Goal: Communication & Community: Connect with others

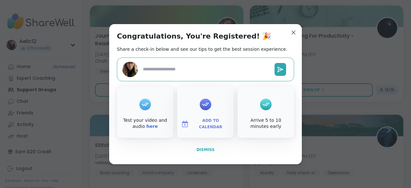
click at [203, 152] on button "Dismiss" at bounding box center [205, 149] width 177 height 13
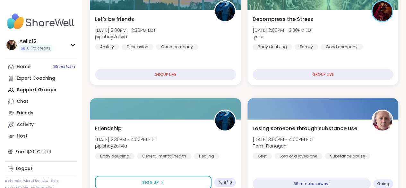
scroll to position [1024, 0]
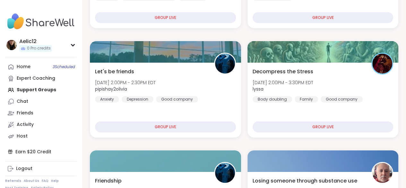
drag, startPoint x: 405, startPoint y: 100, endPoint x: 411, endPoint y: 67, distance: 33.8
click at [406, 67] on html "Aelic12 0 Pro credits Aelic12 0 Pro credits Profile Membership Settings Help Ho…" at bounding box center [203, 6] width 406 height 2061
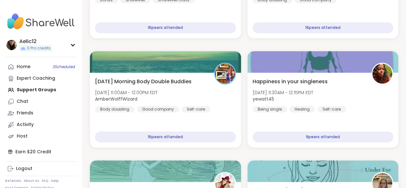
scroll to position [0, 0]
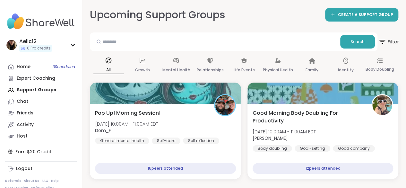
click at [389, 40] on span "Filter" at bounding box center [388, 42] width 21 height 16
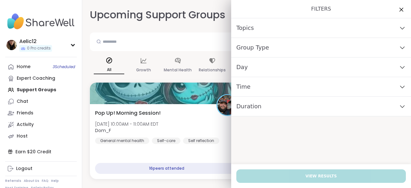
click at [378, 66] on div "Day" at bounding box center [321, 67] width 180 height 20
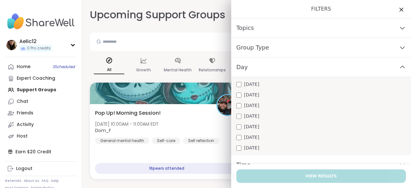
click at [259, 100] on div "[DATE] [DATE] [DATE] [DATE] [DATE] [DATE] [DATE]" at bounding box center [321, 116] width 180 height 78
click at [259, 103] on span "[DATE]" at bounding box center [251, 105] width 15 height 7
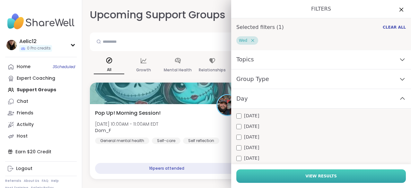
click at [268, 172] on button "View Results" at bounding box center [321, 175] width 170 height 13
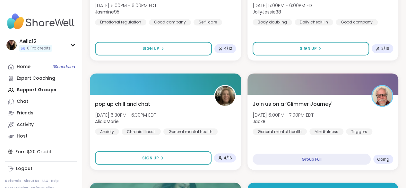
scroll to position [1795, 0]
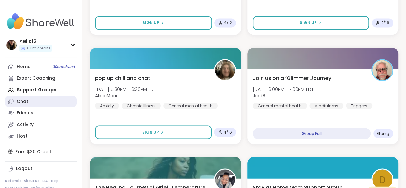
click at [27, 99] on div "Chat" at bounding box center [23, 101] width 12 height 6
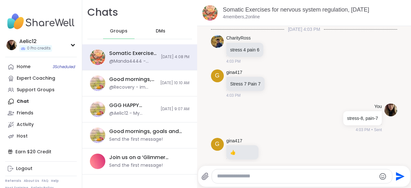
scroll to position [40, 0]
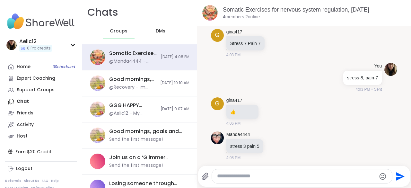
click at [157, 30] on span "DMs" at bounding box center [161, 31] width 10 height 6
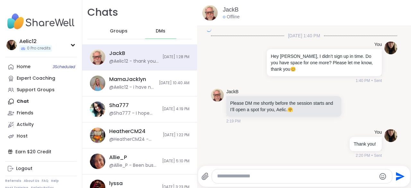
scroll to position [2343, 0]
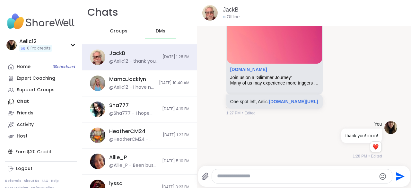
click at [231, 175] on textarea "Type your message" at bounding box center [296, 176] width 159 height 7
type textarea "*"
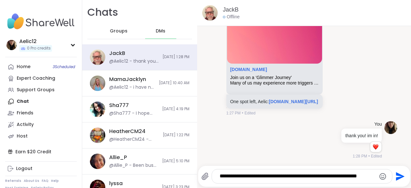
scroll to position [2343, 0]
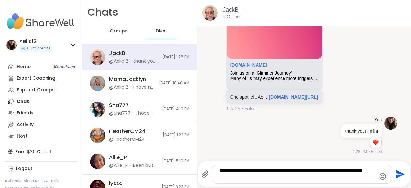
type textarea "**********"
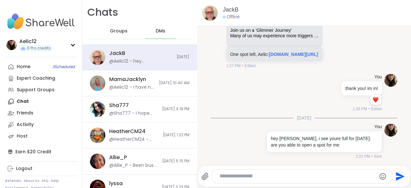
type textarea "*"
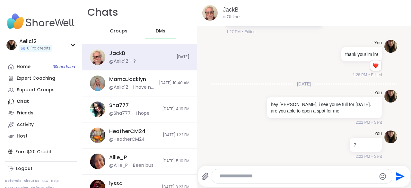
scroll to position [2424, 0]
